Goal: Information Seeking & Learning: Check status

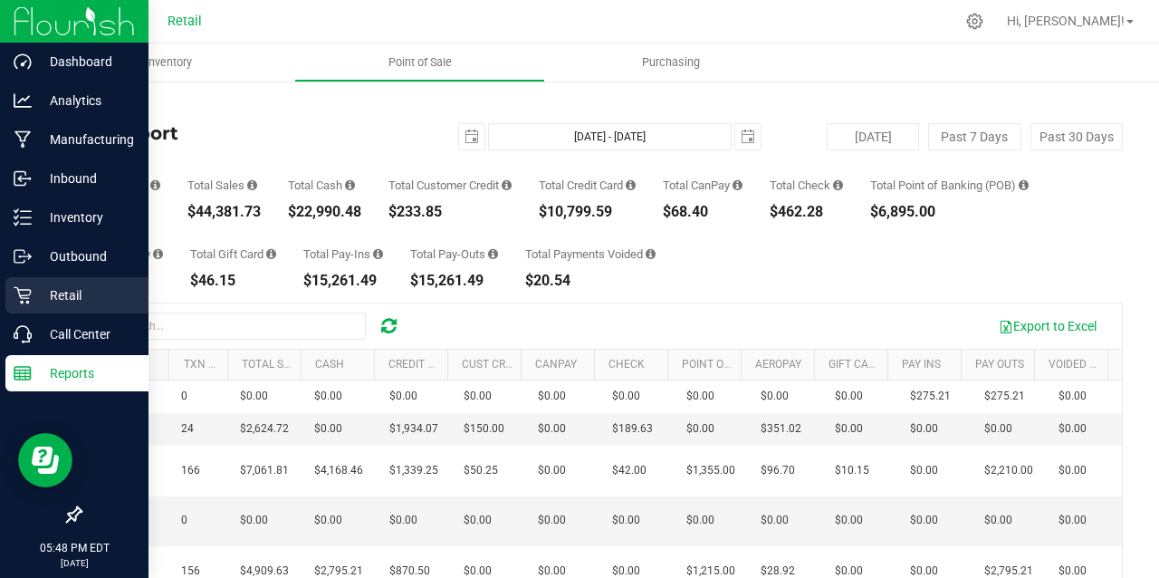
click at [45, 292] on p "Retail" at bounding box center [86, 295] width 109 height 22
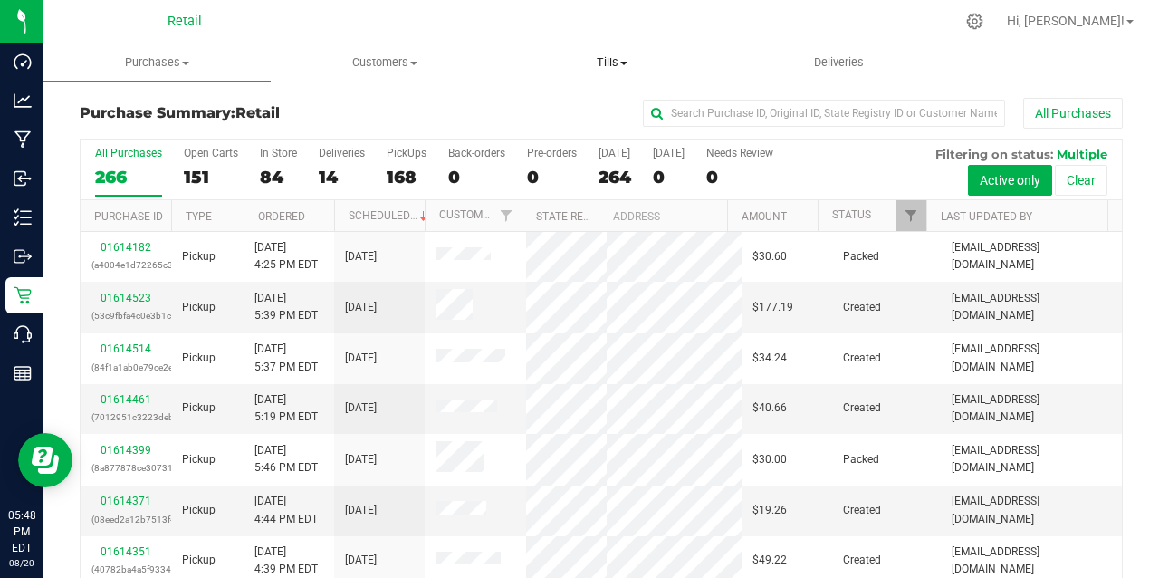
click at [614, 67] on span "Tills" at bounding box center [611, 62] width 225 height 16
click at [566, 112] on span "Manage tills" at bounding box center [559, 108] width 122 height 15
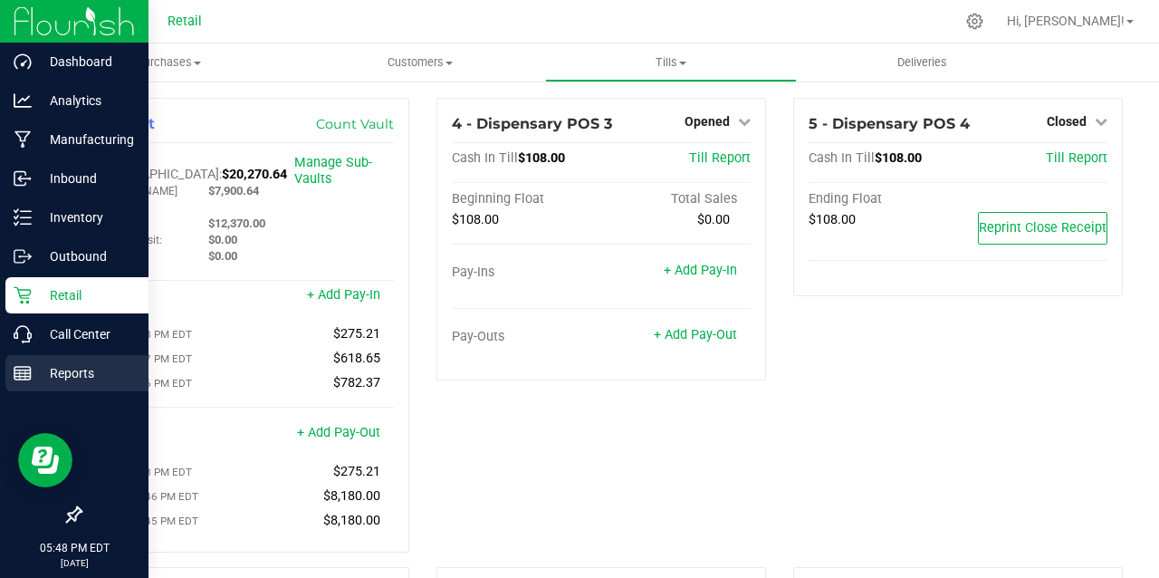
click at [28, 370] on line at bounding box center [22, 370] width 16 height 0
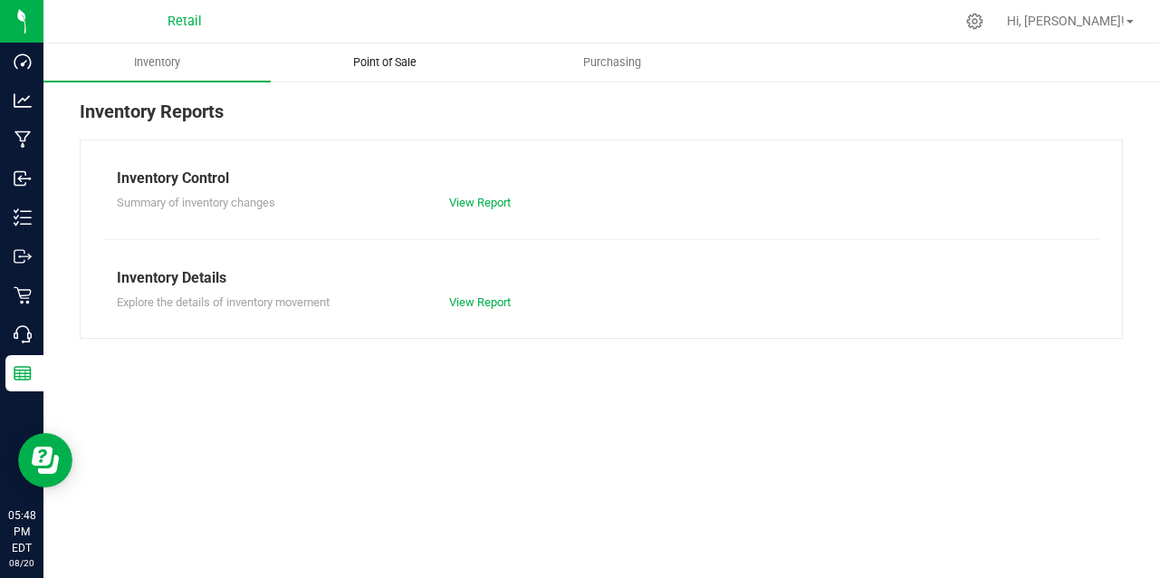
click at [398, 65] on span "Point of Sale" at bounding box center [385, 62] width 112 height 16
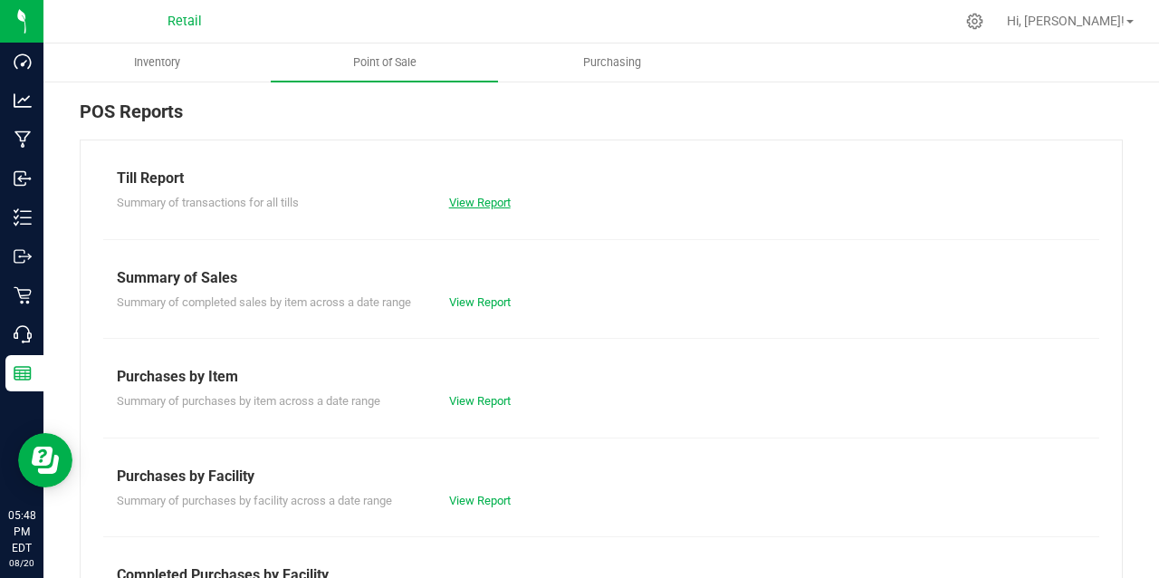
click at [468, 205] on link "View Report" at bounding box center [480, 203] width 62 height 14
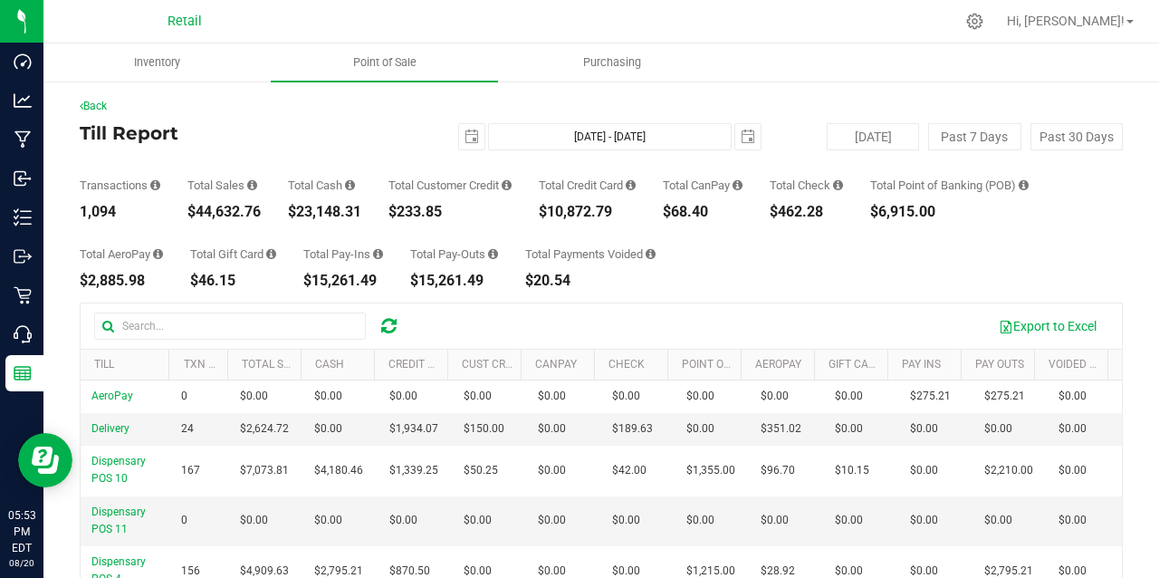
click at [943, 266] on div "Total AeroPay $2,885.98 Total Gift Card $46.15 Total Pay-Ins $15,261.49 Total P…" at bounding box center [601, 253] width 1043 height 69
